Goal: Information Seeking & Learning: Learn about a topic

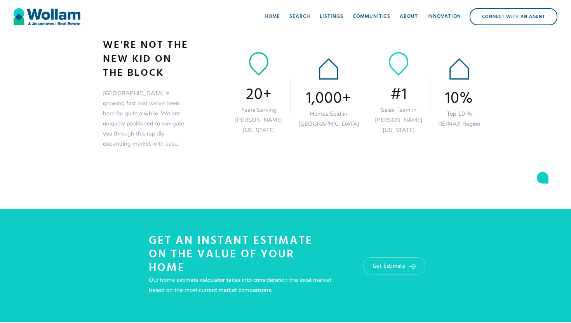
scroll to position [1202, 0]
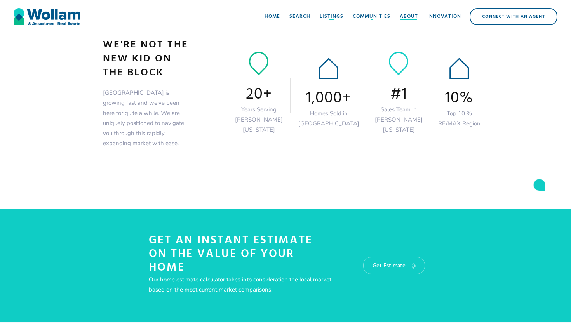
click at [407, 17] on div "About" at bounding box center [409, 17] width 18 height 8
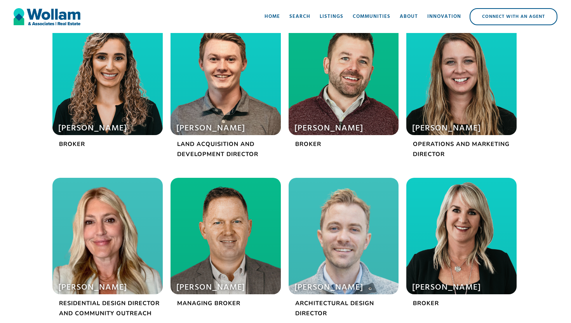
scroll to position [261, 0]
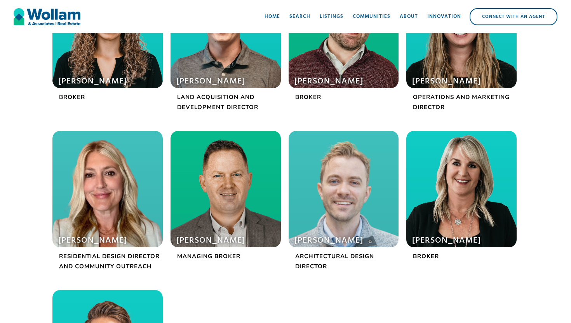
click at [103, 218] on div at bounding box center [107, 189] width 110 height 117
click at [121, 255] on p "Residential Design Director and Community Outreach" at bounding box center [107, 261] width 110 height 20
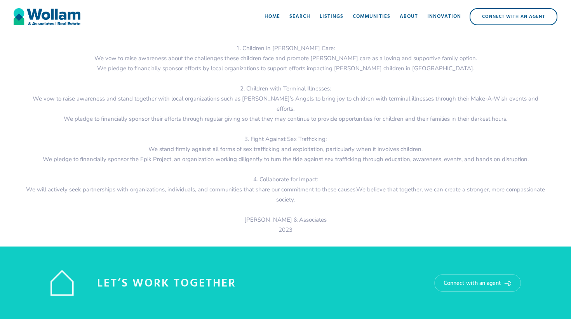
scroll to position [960, 0]
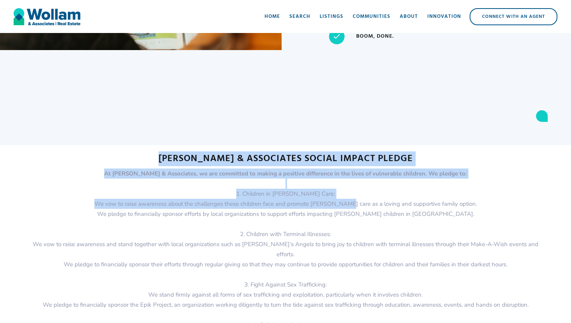
drag, startPoint x: 177, startPoint y: 166, endPoint x: 356, endPoint y: 208, distance: 183.3
click at [356, 208] on section "[PERSON_NAME] & Associates social impact pledge At [PERSON_NAME] & Associates, …" at bounding box center [285, 271] width 571 height 236
click at [356, 208] on p "At [PERSON_NAME] & Associates, we are committed to making a positive difference…" at bounding box center [285, 279] width 525 height 220
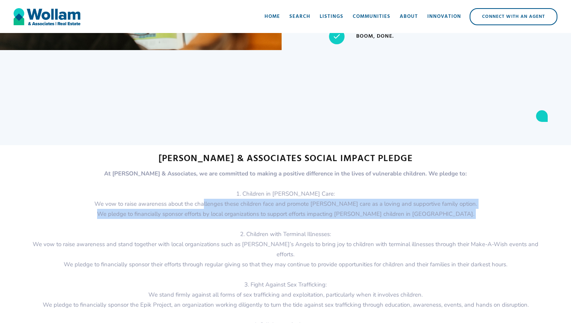
drag, startPoint x: 220, startPoint y: 206, endPoint x: 372, endPoint y: 222, distance: 153.2
click at [372, 222] on p "At [PERSON_NAME] & Associates, we are committed to making a positive difference…" at bounding box center [285, 279] width 525 height 220
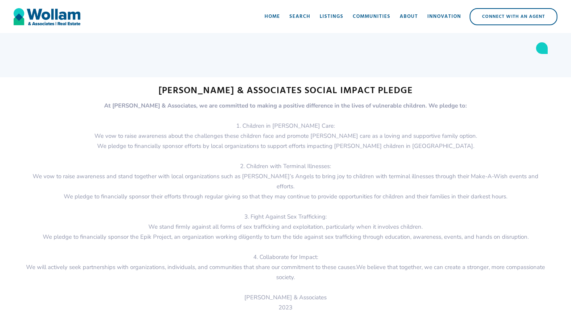
scroll to position [1029, 0]
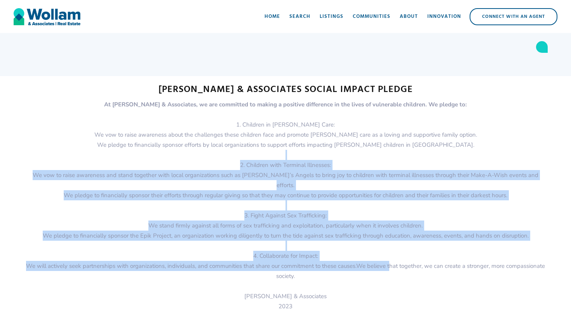
drag, startPoint x: 221, startPoint y: 152, endPoint x: 390, endPoint y: 256, distance: 198.2
click at [390, 256] on p "At [PERSON_NAME] & Associates, we are committed to making a positive difference…" at bounding box center [285, 210] width 525 height 220
click at [391, 255] on p "At [PERSON_NAME] & Associates, we are committed to making a positive difference…" at bounding box center [285, 210] width 525 height 220
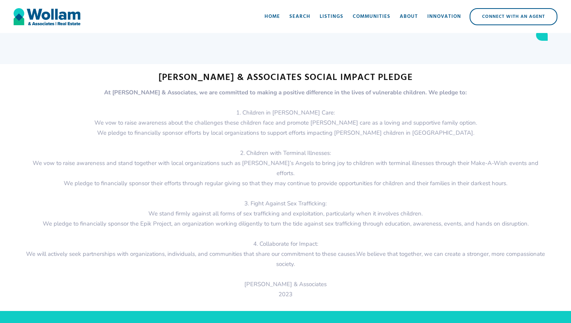
scroll to position [1030, 0]
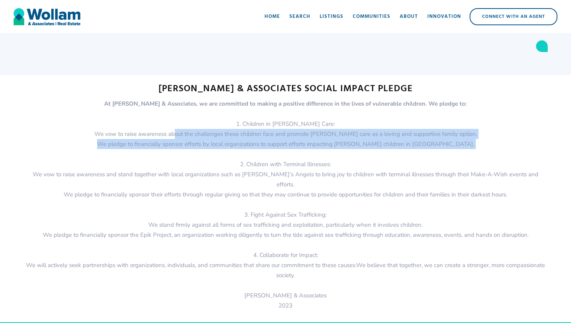
drag, startPoint x: 192, startPoint y: 133, endPoint x: 369, endPoint y: 153, distance: 177.9
click at [369, 153] on p "At [PERSON_NAME] & Associates, we are committed to making a positive difference…" at bounding box center [285, 209] width 525 height 220
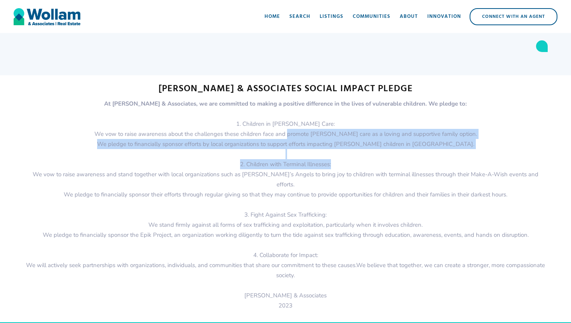
drag, startPoint x: 339, startPoint y: 142, endPoint x: 397, endPoint y: 164, distance: 62.2
click at [397, 164] on p "At [PERSON_NAME] & Associates, we are committed to making a positive difference…" at bounding box center [285, 209] width 525 height 220
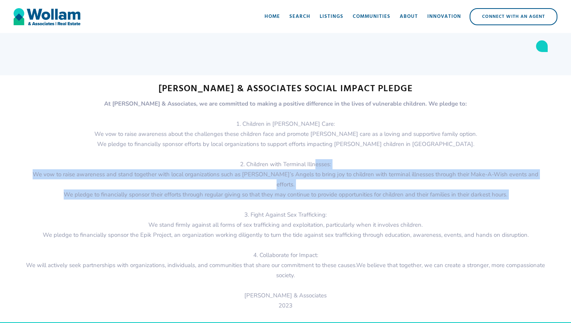
drag, startPoint x: 314, startPoint y: 163, endPoint x: 366, endPoint y: 190, distance: 58.4
click at [366, 190] on p "At [PERSON_NAME] & Associates, we are committed to making a positive difference…" at bounding box center [285, 209] width 525 height 220
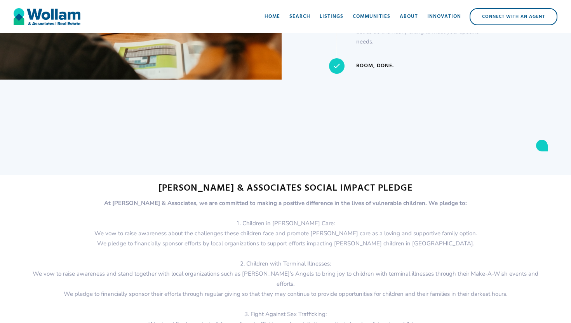
scroll to position [742, 0]
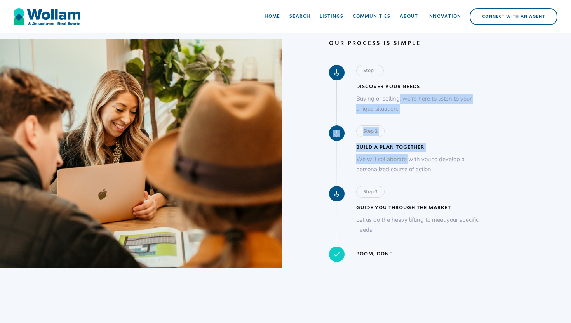
drag, startPoint x: 400, startPoint y: 101, endPoint x: 412, endPoint y: 164, distance: 63.7
click at [412, 164] on div "Step 1 Discover your needs Buying or selling, we’re here to listen to your uniq…" at bounding box center [424, 163] width 190 height 197
click at [412, 164] on p "We will collaborate with you to develop a personalized course of action." at bounding box center [417, 164] width 123 height 20
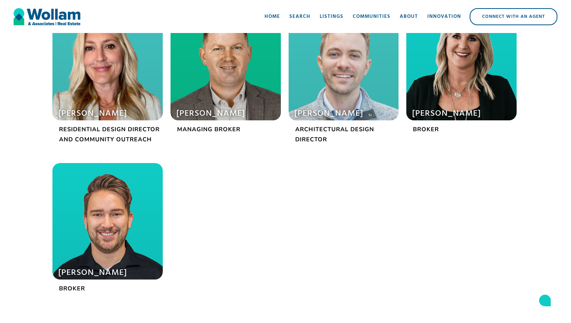
scroll to position [389, 0]
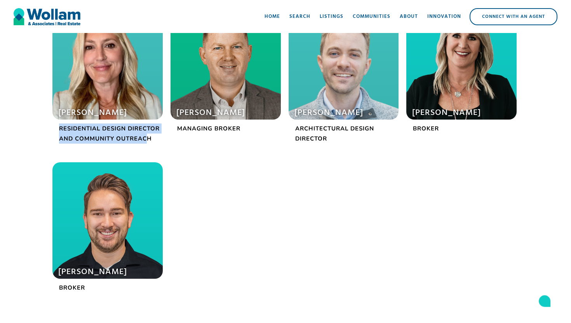
drag, startPoint x: 59, startPoint y: 126, endPoint x: 150, endPoint y: 134, distance: 90.9
click at [150, 134] on p "Residential Design Director and Community Outreach" at bounding box center [107, 134] width 110 height 20
drag, startPoint x: 154, startPoint y: 140, endPoint x: 59, endPoint y: 132, distance: 95.9
click at [59, 132] on p "Residential Design Director and Community Outreach" at bounding box center [107, 134] width 110 height 20
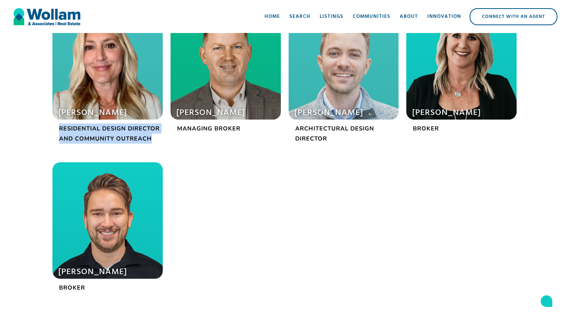
copy p "Residential Design Director and Community Outreach"
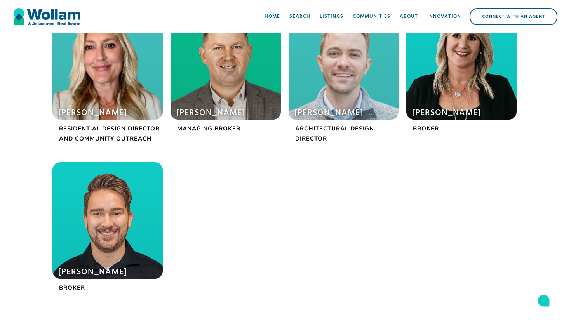
click at [203, 148] on div "[PERSON_NAME] Broker [PERSON_NAME] Land Acquisition and Development Director [P…" at bounding box center [286, 78] width 474 height 468
